Goal: Transaction & Acquisition: Purchase product/service

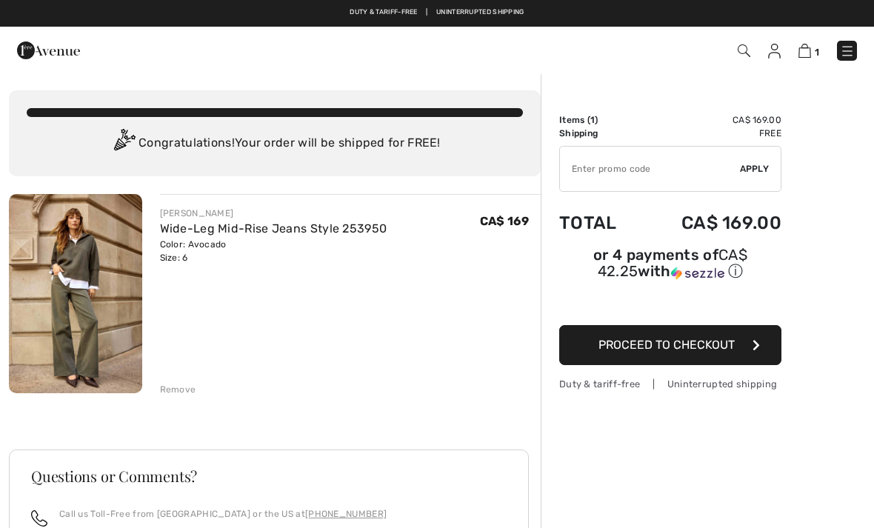
click at [615, 167] on input "TEXT" at bounding box center [650, 169] width 180 height 44
type input "NEW15"
click at [765, 166] on span "Apply" at bounding box center [755, 168] width 30 height 13
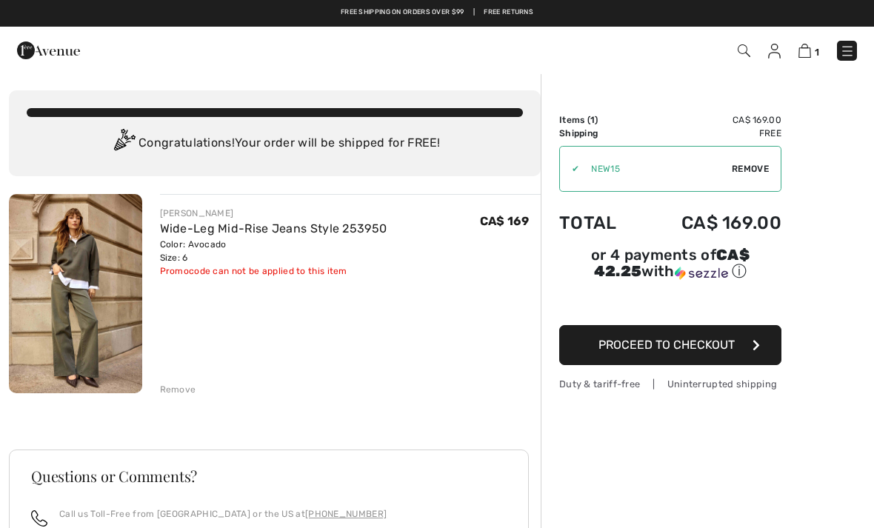
click at [676, 349] on span "Proceed to Checkout" at bounding box center [666, 345] width 136 height 14
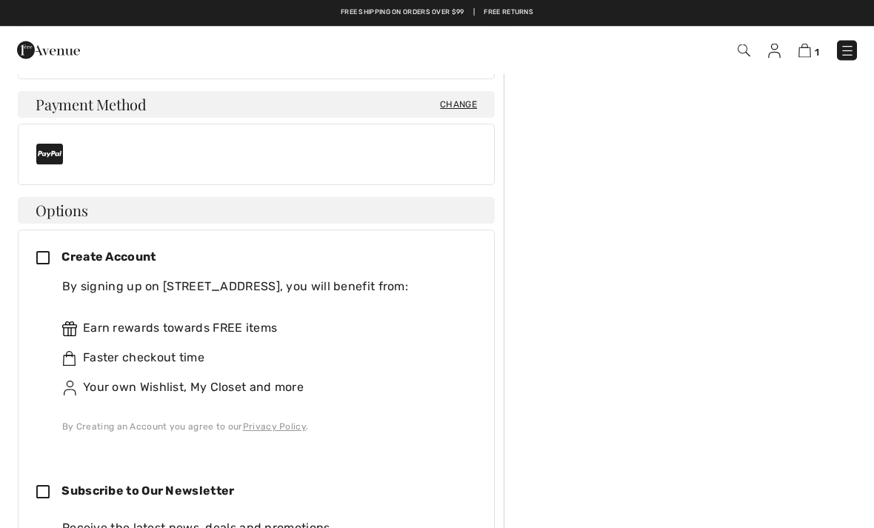
scroll to position [503, 0]
